Goal: Task Accomplishment & Management: Manage account settings

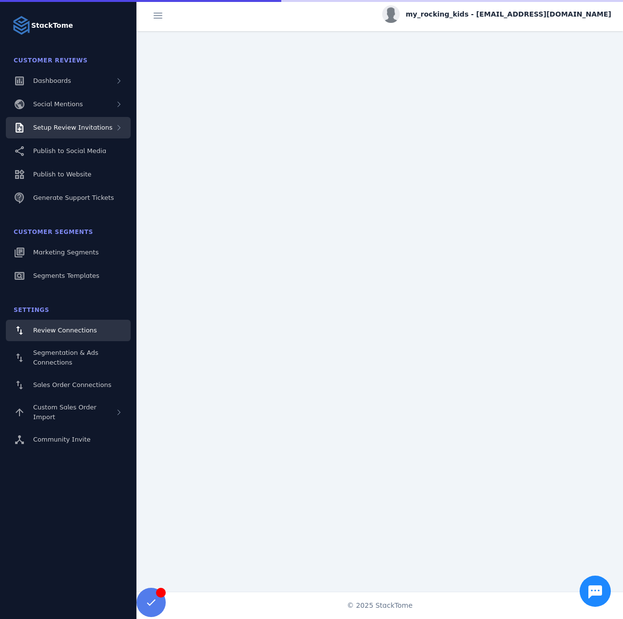
click at [93, 126] on span "Setup Review Invitations" at bounding box center [72, 127] width 79 height 7
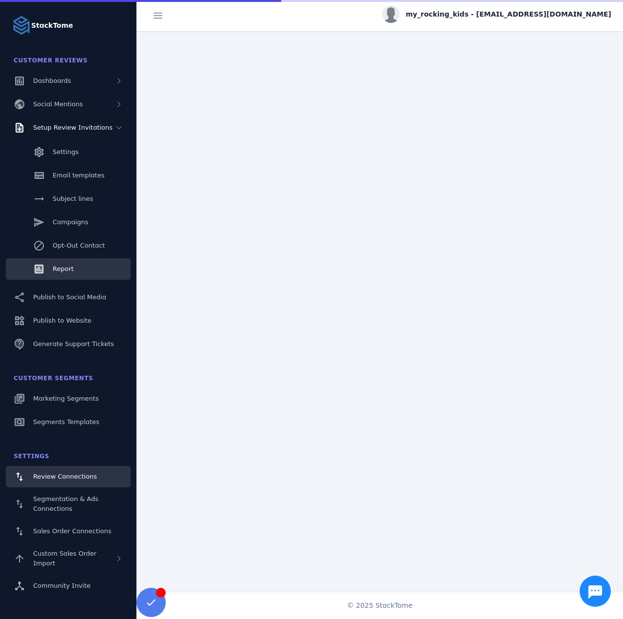
click at [62, 268] on span "Report" at bounding box center [63, 268] width 21 height 7
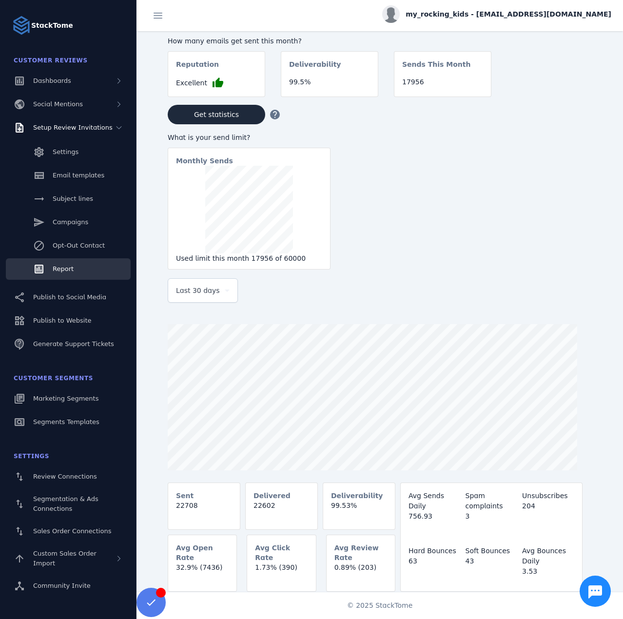
click at [203, 292] on span "Last 30 days" at bounding box center [198, 290] width 44 height 12
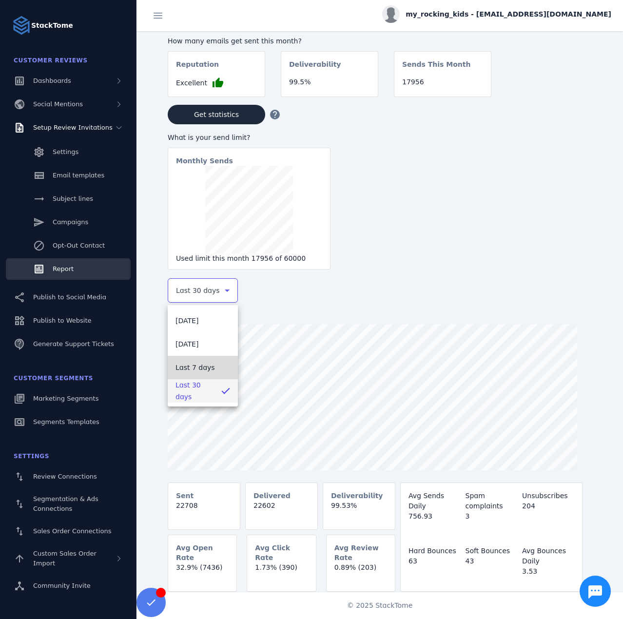
click at [191, 368] on span "Last 7 days" at bounding box center [194, 367] width 39 height 12
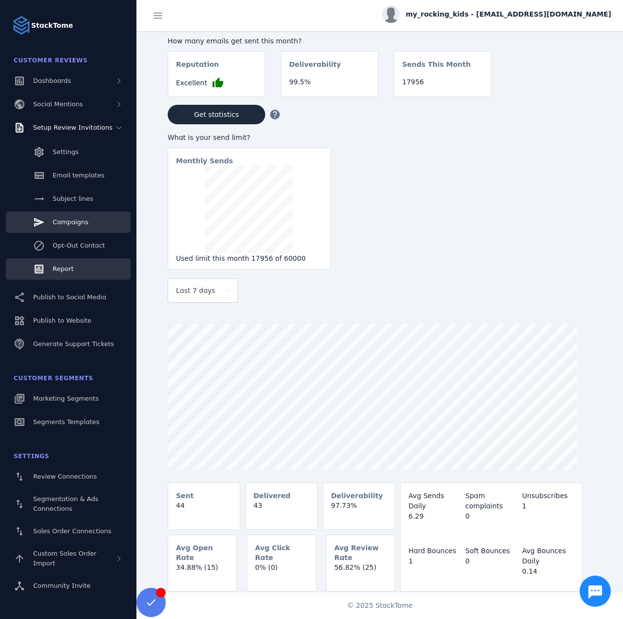
click at [78, 219] on span "Campaigns" at bounding box center [71, 221] width 36 height 7
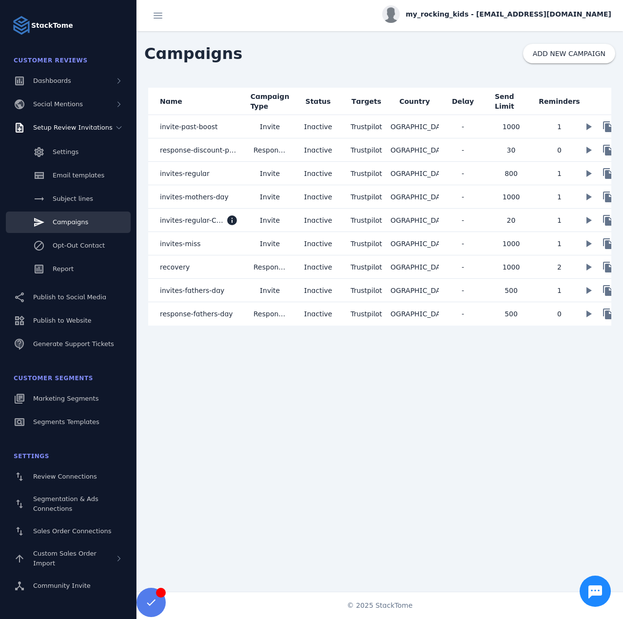
click at [572, 18] on span "my_rocking_kids - [EMAIL_ADDRESS][DOMAIN_NAME]" at bounding box center [508, 14] width 206 height 10
click at [583, 94] on span "Sign out" at bounding box center [580, 94] width 28 height 12
